Goal: Task Accomplishment & Management: Use online tool/utility

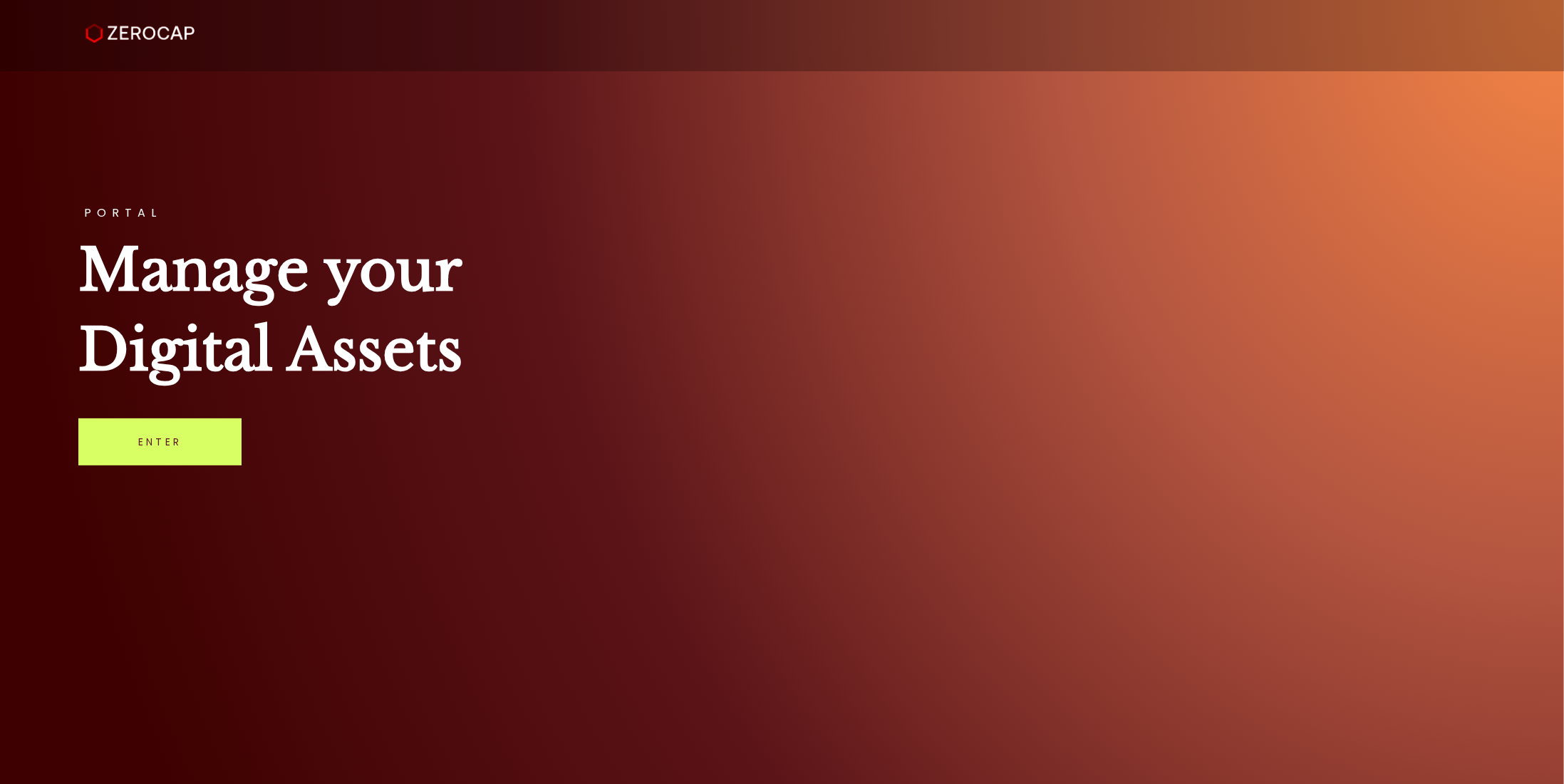
click at [525, 443] on div "PORTAL Manage your Digital Assets Enter" at bounding box center [782, 392] width 1564 height 784
click at [163, 448] on link "Enter" at bounding box center [160, 442] width 163 height 47
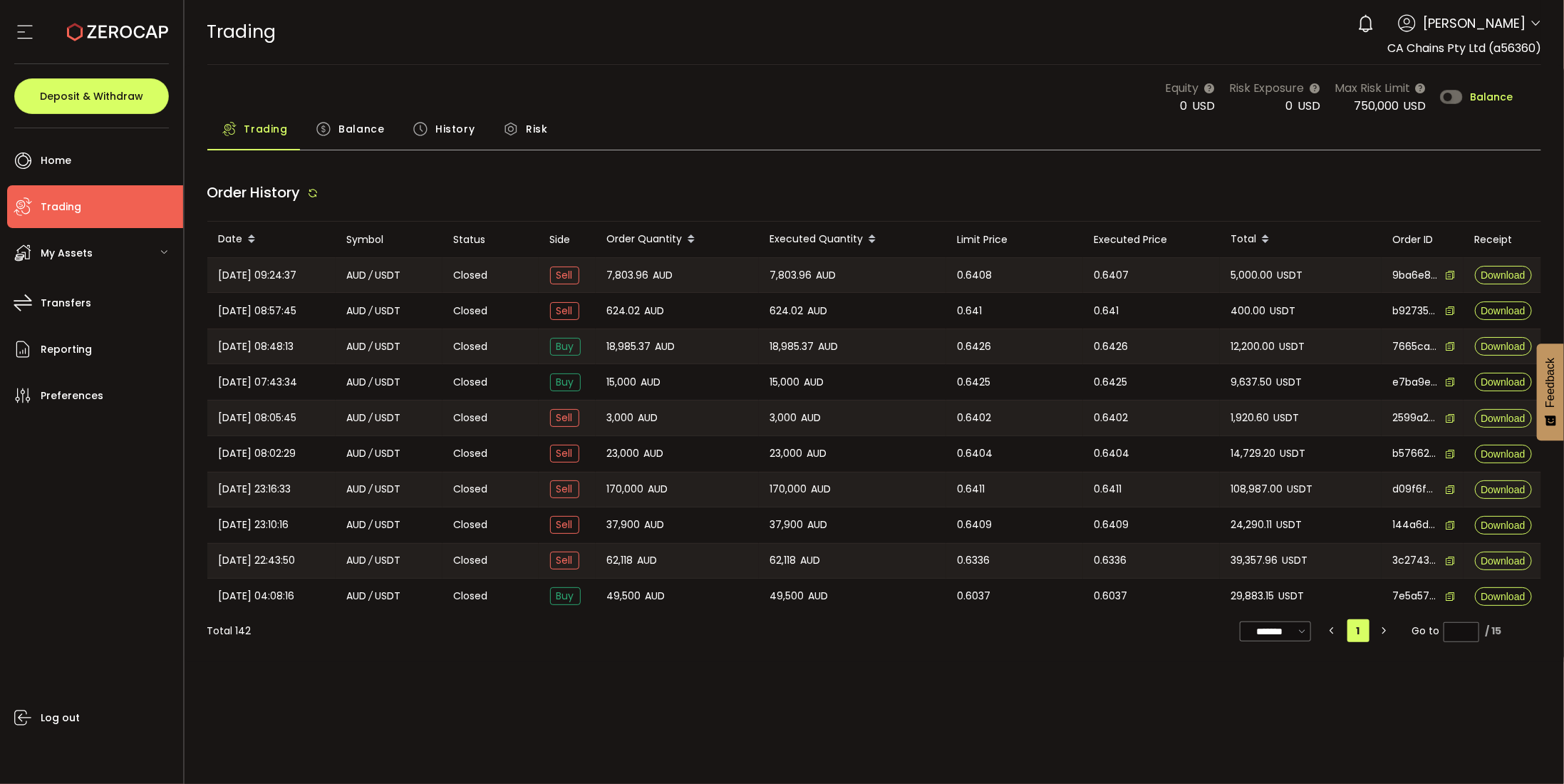
type input "***"
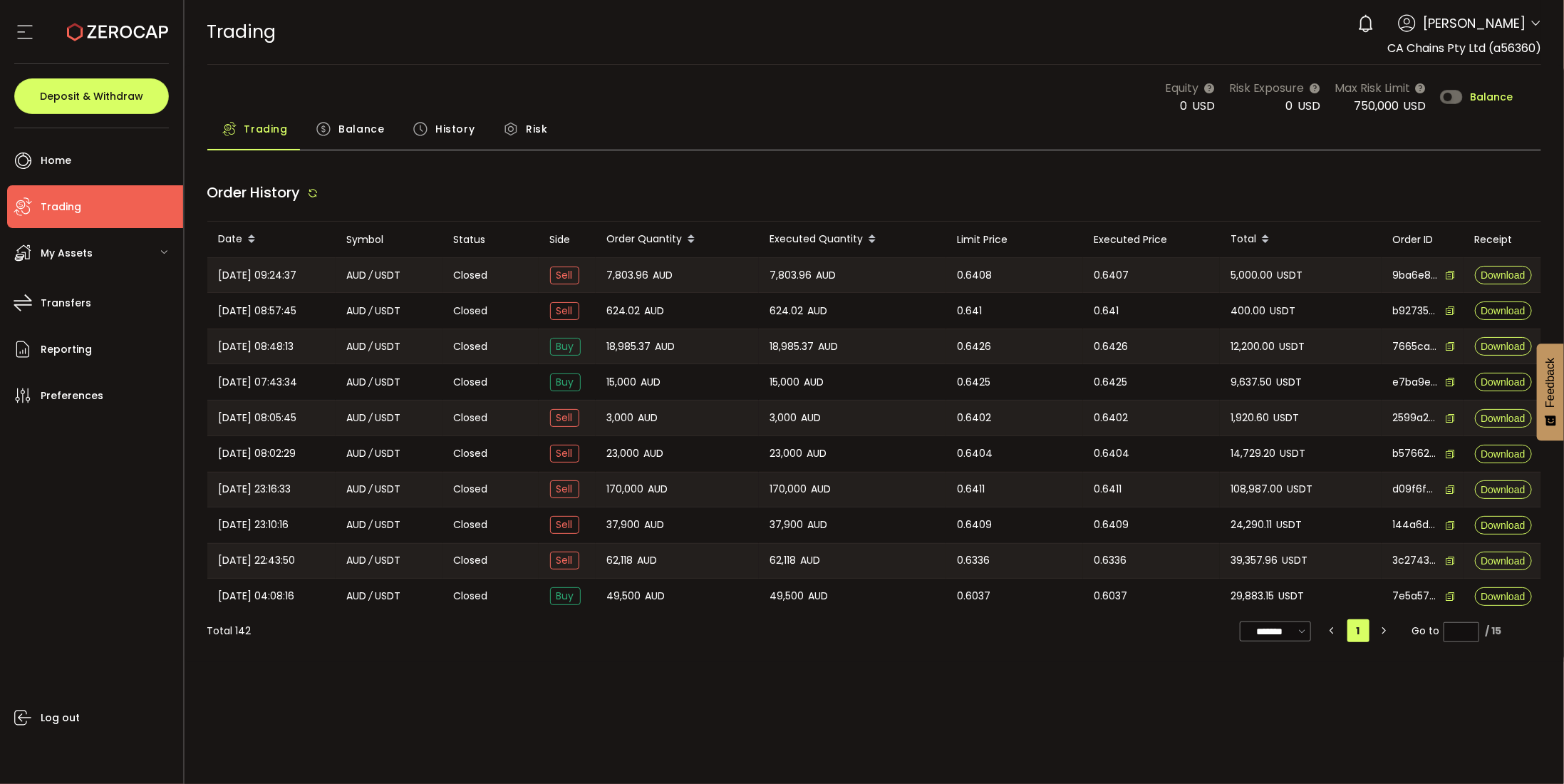
type input "***"
